Goal: Task Accomplishment & Management: Use online tool/utility

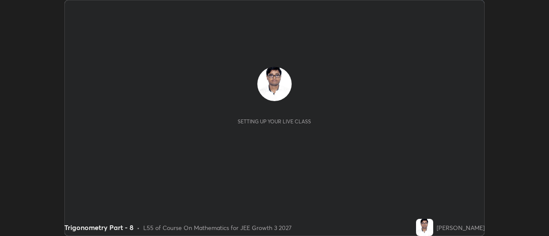
scroll to position [236, 549]
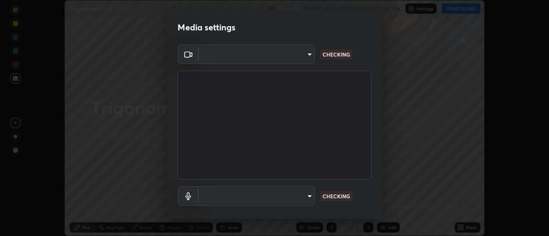
type input "e2aa400b7bb40988937289f1826270d99bb774d75893401bafd8ee5ef144e594"
type input "default"
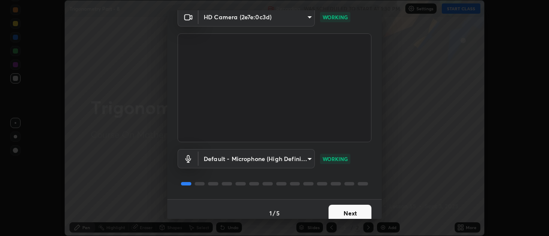
scroll to position [45, 0]
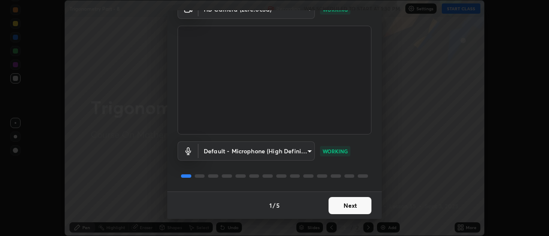
click at [354, 211] on button "Next" at bounding box center [350, 205] width 43 height 17
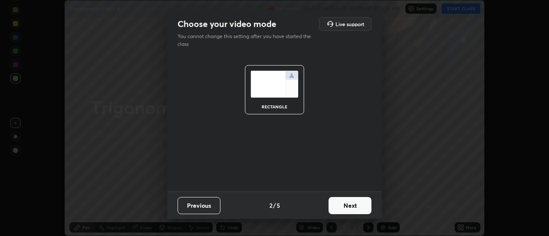
click at [356, 205] on button "Next" at bounding box center [350, 205] width 43 height 17
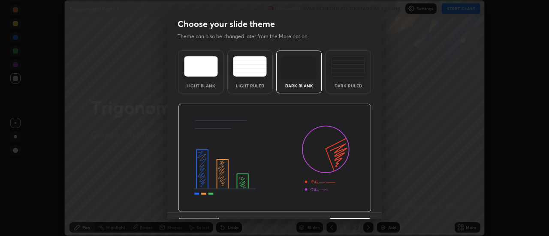
scroll to position [21, 0]
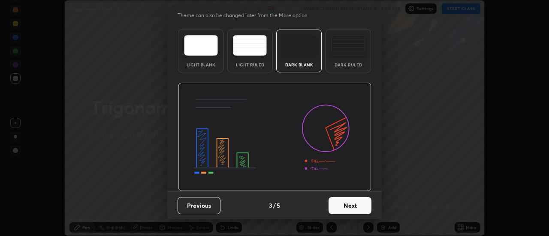
click at [352, 208] on button "Next" at bounding box center [350, 205] width 43 height 17
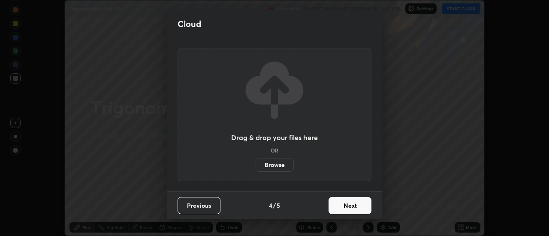
click at [355, 208] on button "Next" at bounding box center [350, 205] width 43 height 17
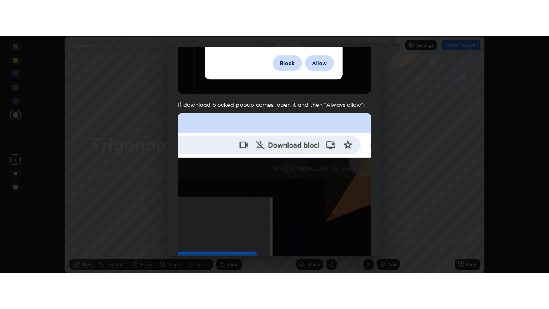
scroll to position [220, 0]
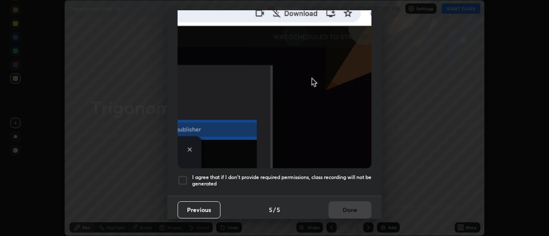
click at [348, 176] on h5 "I agree that if I don't provide required permissions, class recording will not …" at bounding box center [281, 180] width 179 height 13
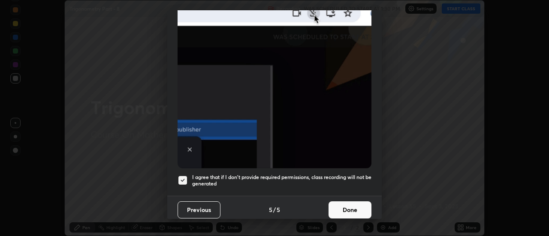
click at [351, 210] on button "Done" at bounding box center [350, 210] width 43 height 17
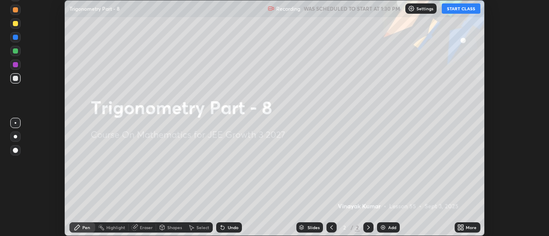
click at [462, 7] on button "START CLASS" at bounding box center [461, 8] width 39 height 10
click at [465, 227] on div "More" at bounding box center [468, 228] width 26 height 10
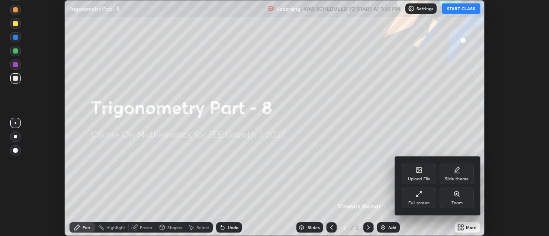
click at [418, 200] on div "Full screen" at bounding box center [419, 198] width 34 height 21
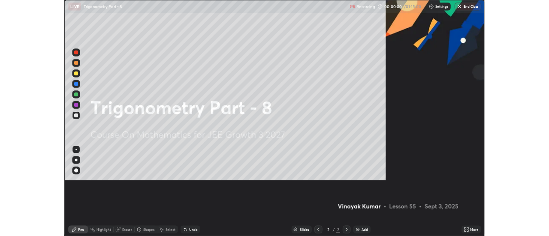
scroll to position [309, 549]
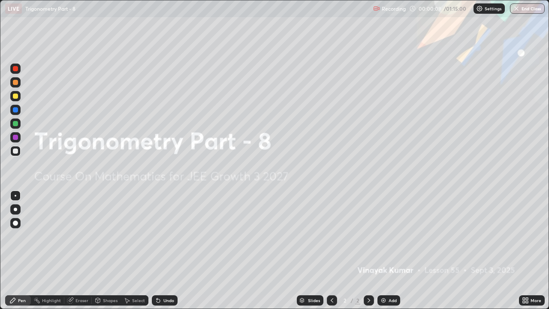
click at [385, 236] on img at bounding box center [383, 300] width 7 height 7
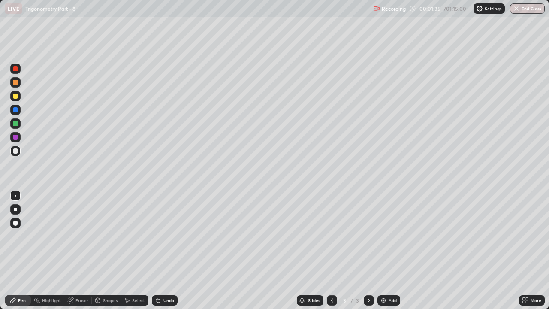
click at [392, 236] on div "Add" at bounding box center [393, 300] width 8 height 4
click at [389, 236] on div "Add" at bounding box center [393, 300] width 8 height 4
click at [333, 236] on div at bounding box center [332, 300] width 10 height 10
click at [331, 236] on icon at bounding box center [332, 300] width 7 height 7
click at [371, 236] on div at bounding box center [369, 300] width 10 height 10
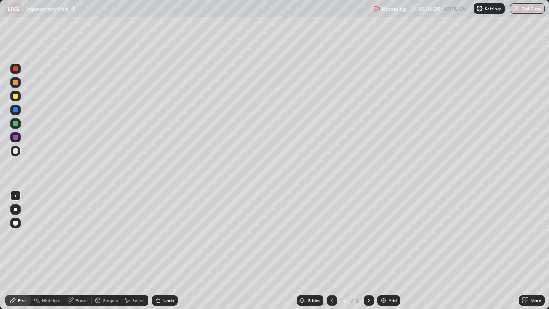
click at [372, 236] on icon at bounding box center [369, 300] width 7 height 7
click at [390, 236] on div "Add" at bounding box center [389, 300] width 23 height 10
click at [168, 236] on div "Undo" at bounding box center [169, 300] width 11 height 4
click at [170, 236] on div "Undo" at bounding box center [169, 300] width 11 height 4
click at [389, 236] on div "Add" at bounding box center [389, 300] width 23 height 10
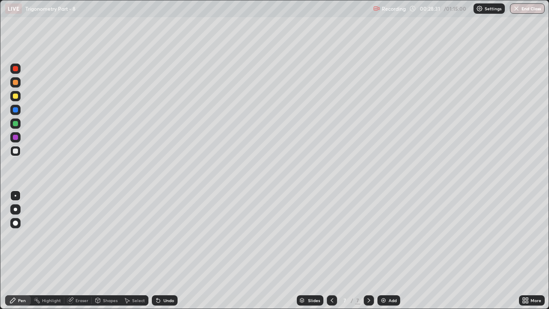
click at [386, 236] on div "Add" at bounding box center [389, 300] width 23 height 10
click at [82, 236] on div "Eraser" at bounding box center [82, 300] width 13 height 4
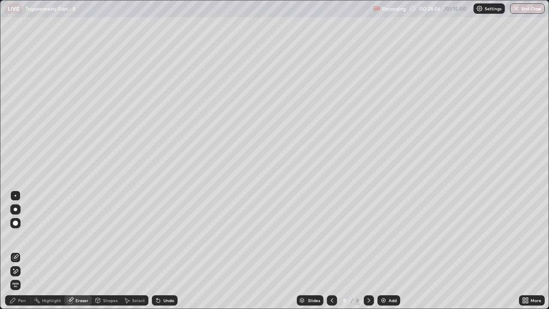
click at [18, 236] on div "Pen" at bounding box center [18, 300] width 26 height 10
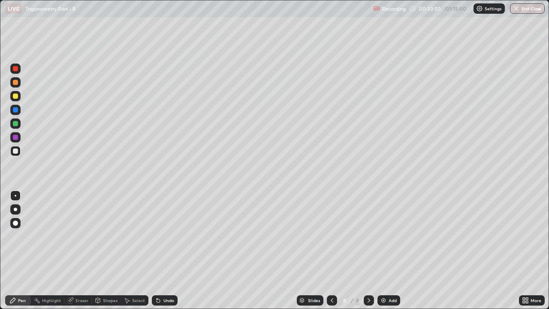
click at [393, 236] on div "Add" at bounding box center [393, 300] width 8 height 4
click at [103, 236] on div "Shapes" at bounding box center [106, 300] width 29 height 10
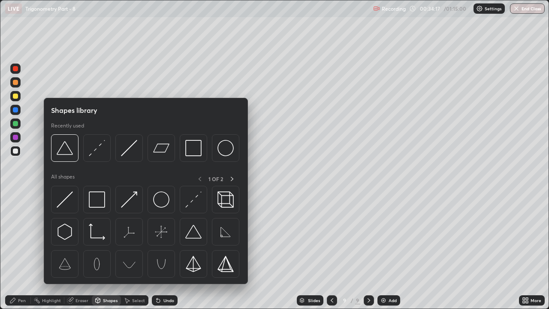
click at [73, 236] on icon at bounding box center [70, 300] width 7 height 7
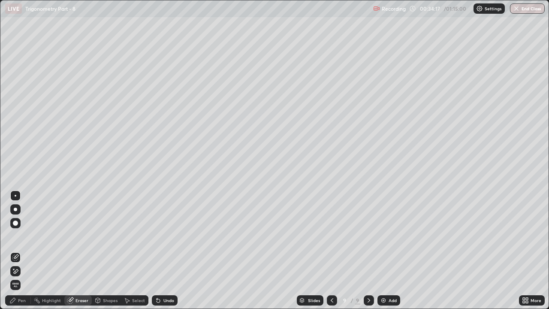
click at [16, 236] on icon at bounding box center [15, 271] width 7 height 7
click at [19, 236] on div "Pen" at bounding box center [18, 300] width 26 height 10
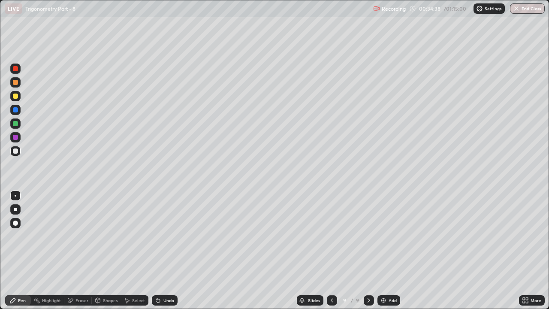
click at [166, 236] on div "Undo" at bounding box center [169, 300] width 11 height 4
click at [387, 236] on div "Add" at bounding box center [389, 300] width 23 height 10
click at [166, 236] on div "Undo" at bounding box center [165, 300] width 26 height 10
click at [166, 236] on div "Undo" at bounding box center [169, 300] width 11 height 4
click at [165, 236] on div "Undo" at bounding box center [169, 300] width 11 height 4
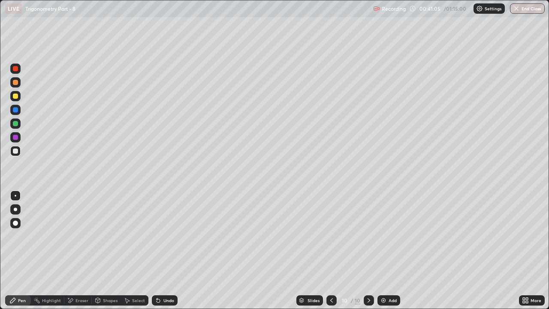
click at [168, 236] on div "Undo" at bounding box center [169, 300] width 11 height 4
click at [78, 236] on div "Eraser" at bounding box center [82, 300] width 13 height 4
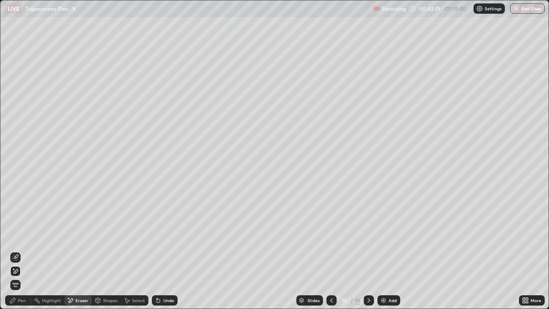
click at [20, 236] on div "Pen" at bounding box center [22, 300] width 8 height 4
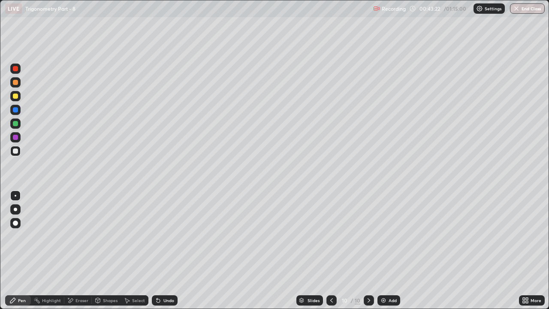
click at [174, 236] on div "Undo" at bounding box center [165, 300] width 26 height 10
click at [15, 67] on div at bounding box center [15, 68] width 5 height 5
click at [386, 236] on img at bounding box center [383, 300] width 7 height 7
click at [163, 236] on div "Undo" at bounding box center [165, 300] width 26 height 10
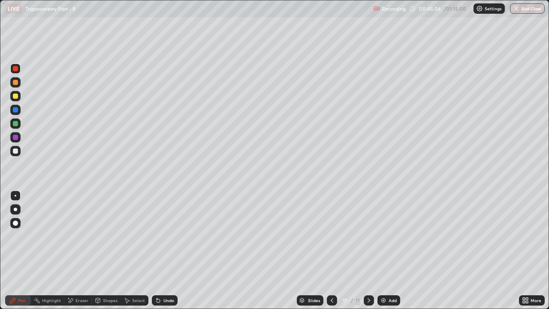
click at [164, 236] on div "Undo" at bounding box center [169, 300] width 11 height 4
click at [332, 236] on icon at bounding box center [332, 300] width 7 height 7
click at [367, 236] on icon at bounding box center [369, 300] width 7 height 7
click at [388, 236] on div "Add" at bounding box center [389, 300] width 23 height 10
click at [331, 236] on icon at bounding box center [332, 300] width 3 height 4
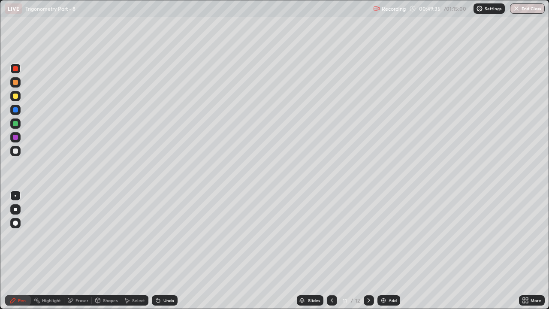
click at [164, 236] on div "Undo" at bounding box center [169, 300] width 11 height 4
click at [329, 236] on icon at bounding box center [332, 300] width 7 height 7
click at [331, 236] on icon at bounding box center [332, 300] width 7 height 7
click at [369, 236] on icon at bounding box center [369, 300] width 7 height 7
click at [368, 236] on icon at bounding box center [369, 300] width 7 height 7
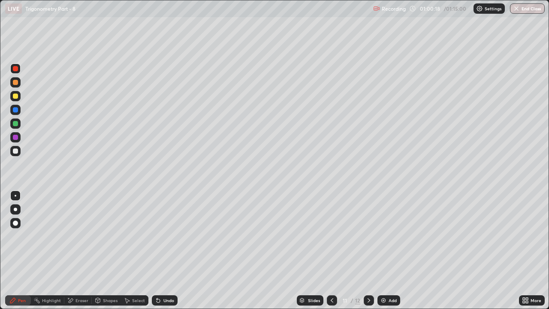
click at [371, 236] on icon at bounding box center [369, 300] width 7 height 7
click at [82, 236] on div "Eraser" at bounding box center [82, 300] width 13 height 4
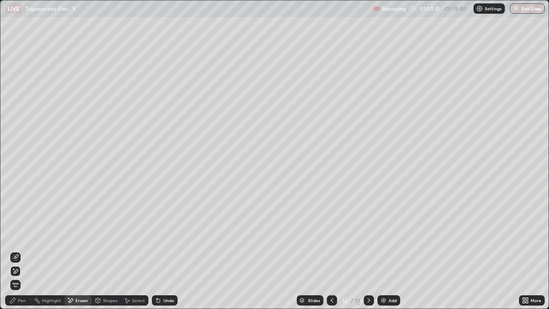
click at [15, 236] on icon at bounding box center [15, 271] width 7 height 7
click at [22, 236] on div "Pen" at bounding box center [18, 300] width 26 height 10
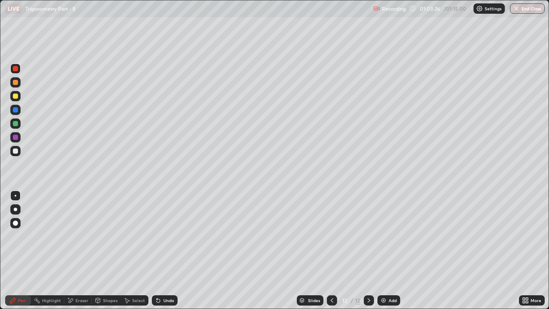
click at [387, 236] on div "Add" at bounding box center [389, 300] width 23 height 10
click at [390, 236] on div "Add" at bounding box center [389, 300] width 23 height 10
click at [520, 12] on button "End Class" at bounding box center [528, 8] width 34 height 10
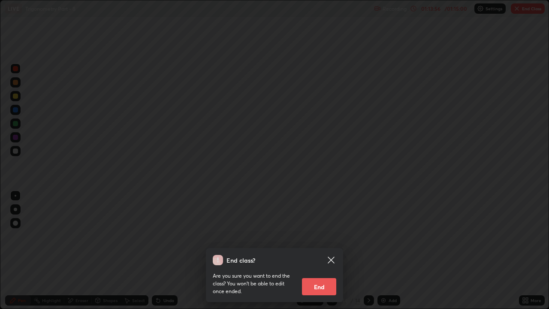
click at [312, 236] on button "End" at bounding box center [319, 286] width 34 height 17
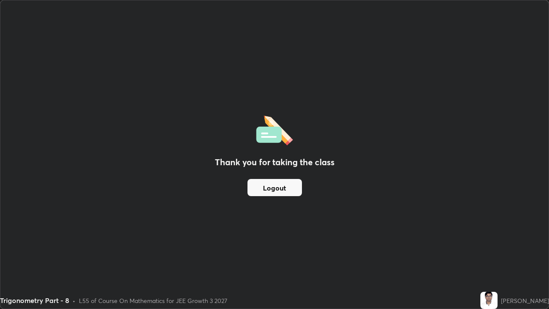
click at [267, 187] on button "Logout" at bounding box center [275, 187] width 55 height 17
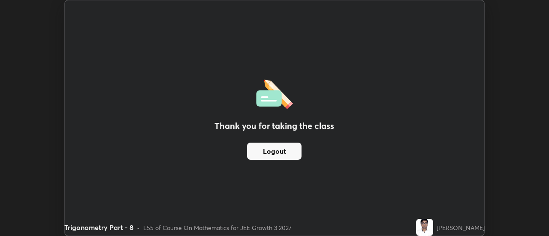
scroll to position [42679, 42366]
click at [277, 150] on button "Logout" at bounding box center [274, 151] width 55 height 17
click at [276, 154] on button "Logout" at bounding box center [274, 151] width 55 height 17
click at [278, 157] on button "Logout" at bounding box center [274, 151] width 55 height 17
